Goal: Information Seeking & Learning: Learn about a topic

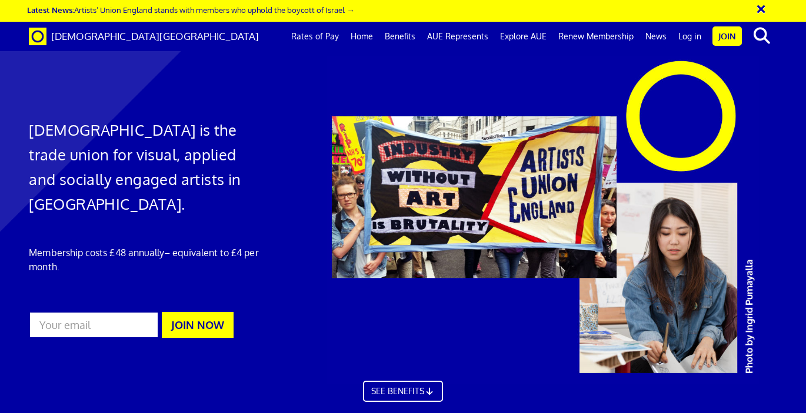
scroll to position [73, 0]
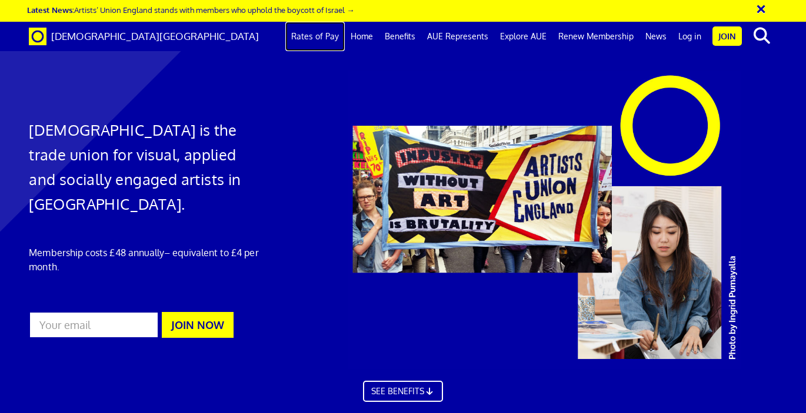
click at [314, 39] on link "Rates of Pay" at bounding box center [314, 36] width 59 height 29
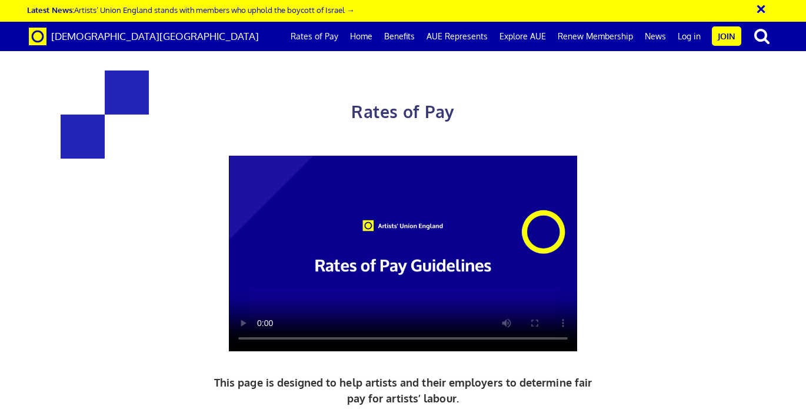
scroll to position [447, 0]
